Goal: Check status

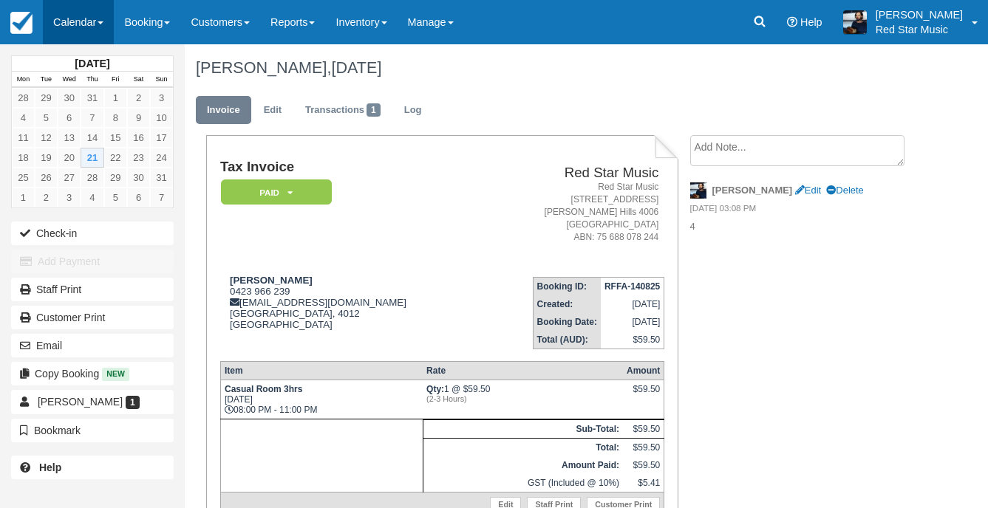
click at [61, 13] on link "Calendar" at bounding box center [78, 22] width 71 height 44
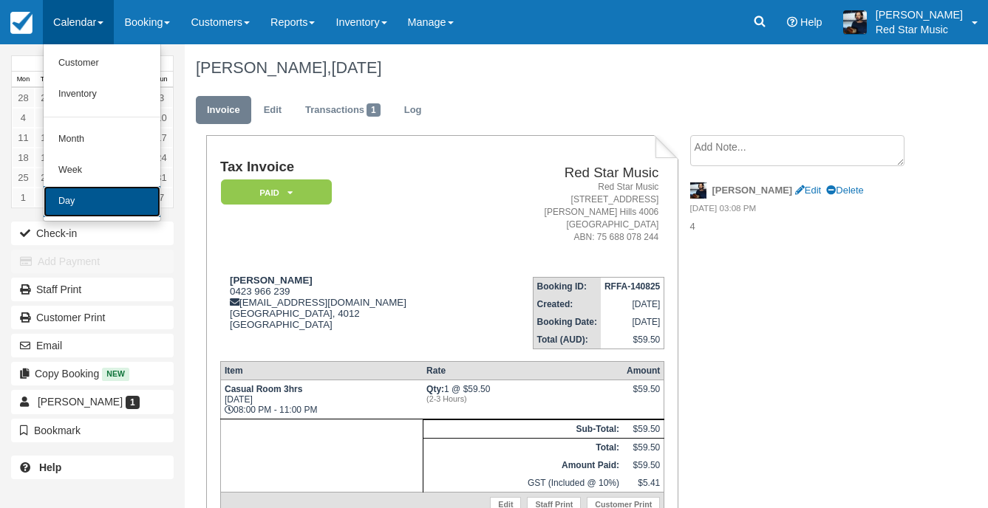
click at [53, 188] on link "Day" at bounding box center [102, 201] width 117 height 31
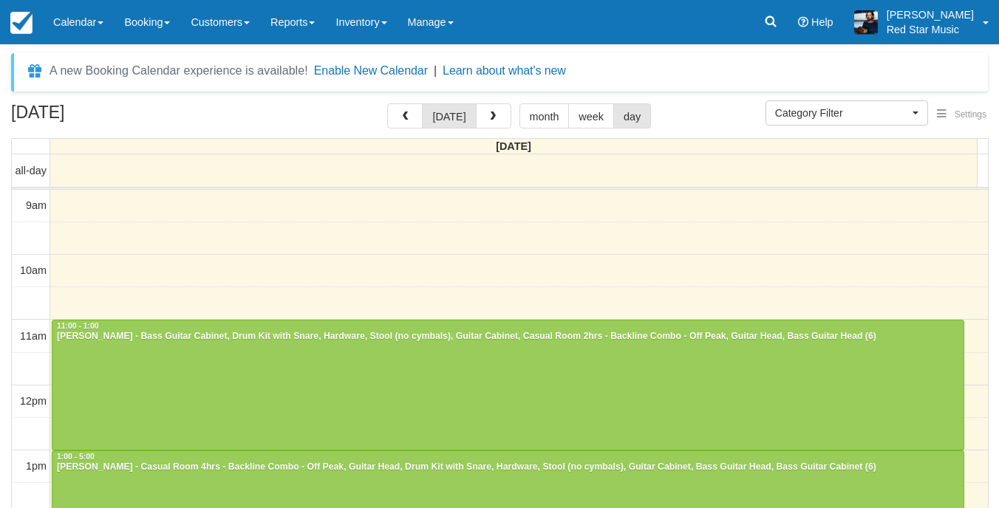
select select
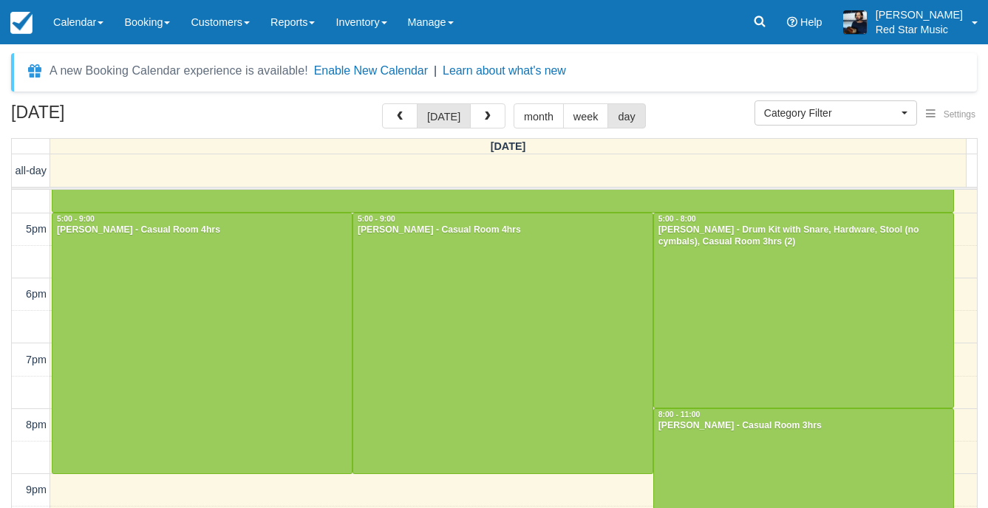
scroll to position [552, 0]
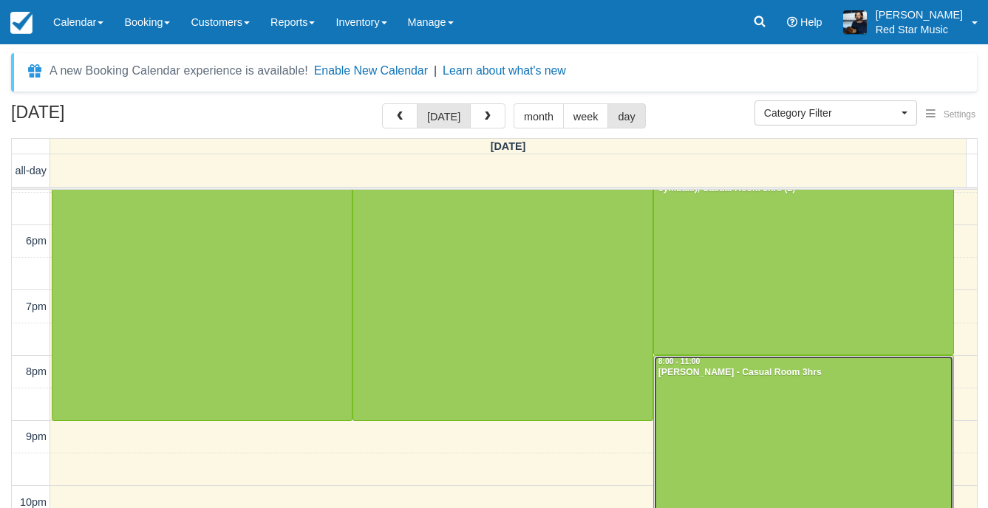
click at [835, 491] on div at bounding box center [803, 453] width 299 height 194
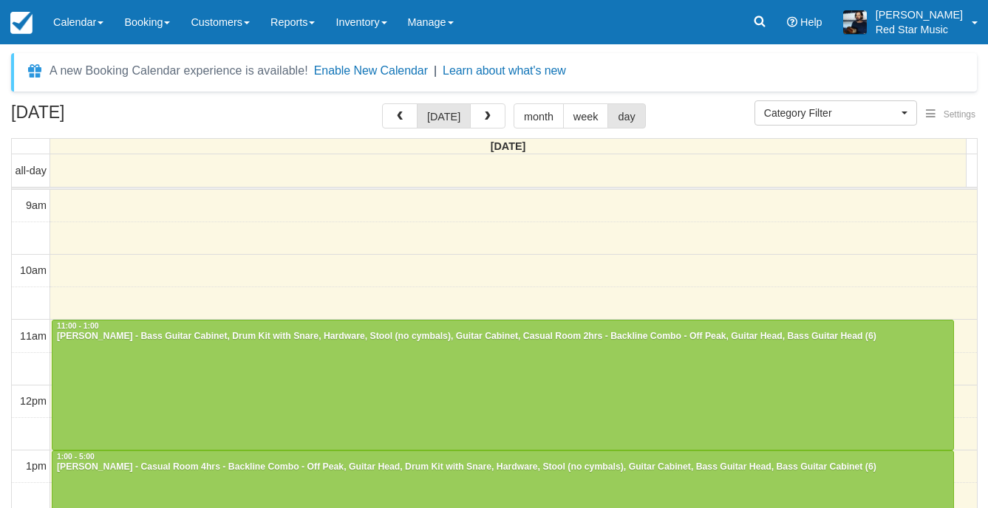
select select
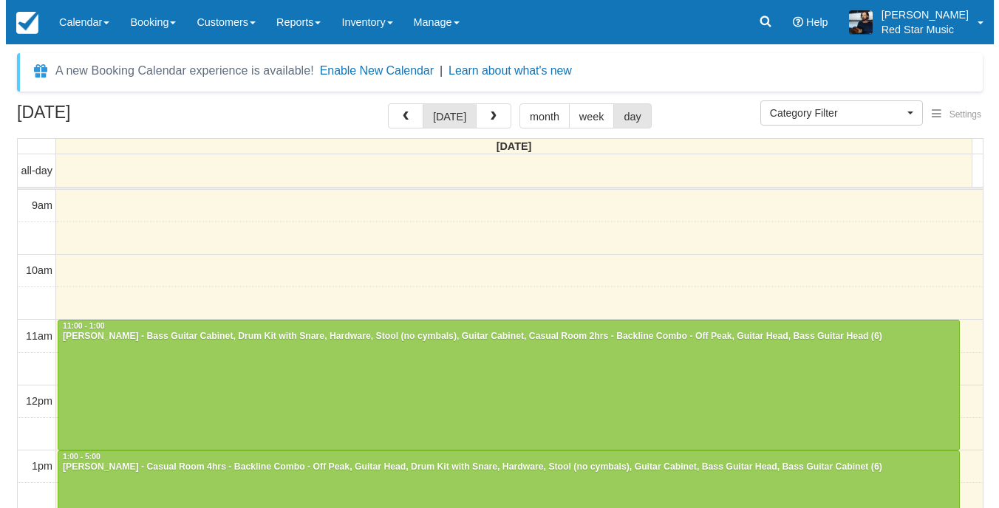
scroll to position [160, 0]
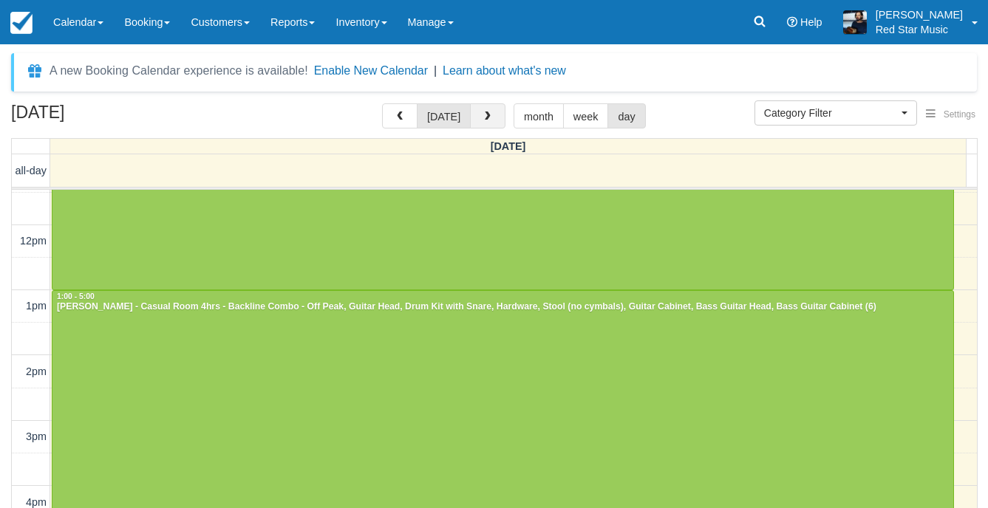
click at [478, 118] on button "button" at bounding box center [487, 115] width 35 height 25
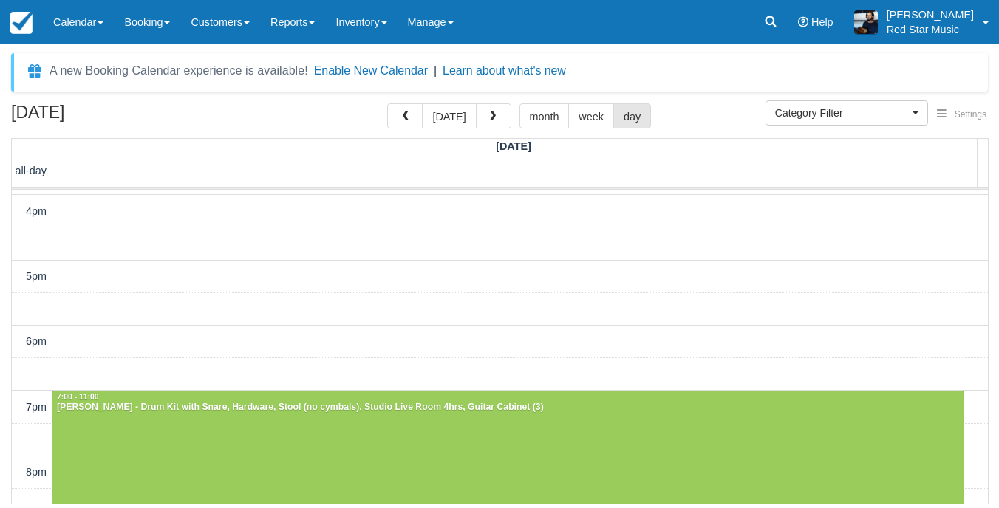
scroll to position [378, 0]
